Goal: Find specific page/section: Find specific page/section

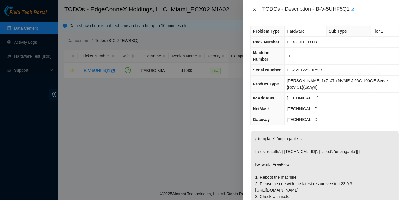
click at [256, 8] on icon "close" at bounding box center [254, 9] width 5 height 5
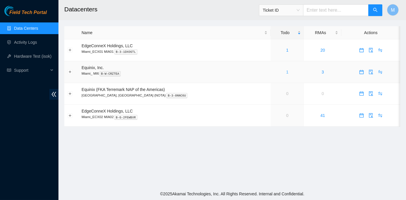
click at [286, 71] on link "1" at bounding box center [287, 72] width 2 height 5
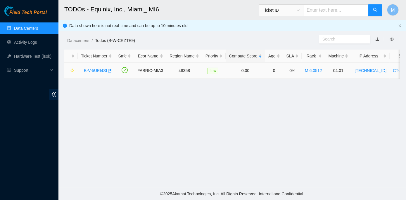
click at [93, 70] on link "B-V-5UEI4SI" at bounding box center [95, 70] width 23 height 5
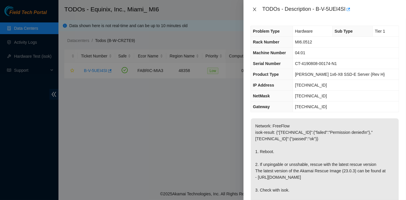
click at [254, 9] on icon "close" at bounding box center [254, 9] width 5 height 5
